Goal: Go to known website: Access a specific website the user already knows

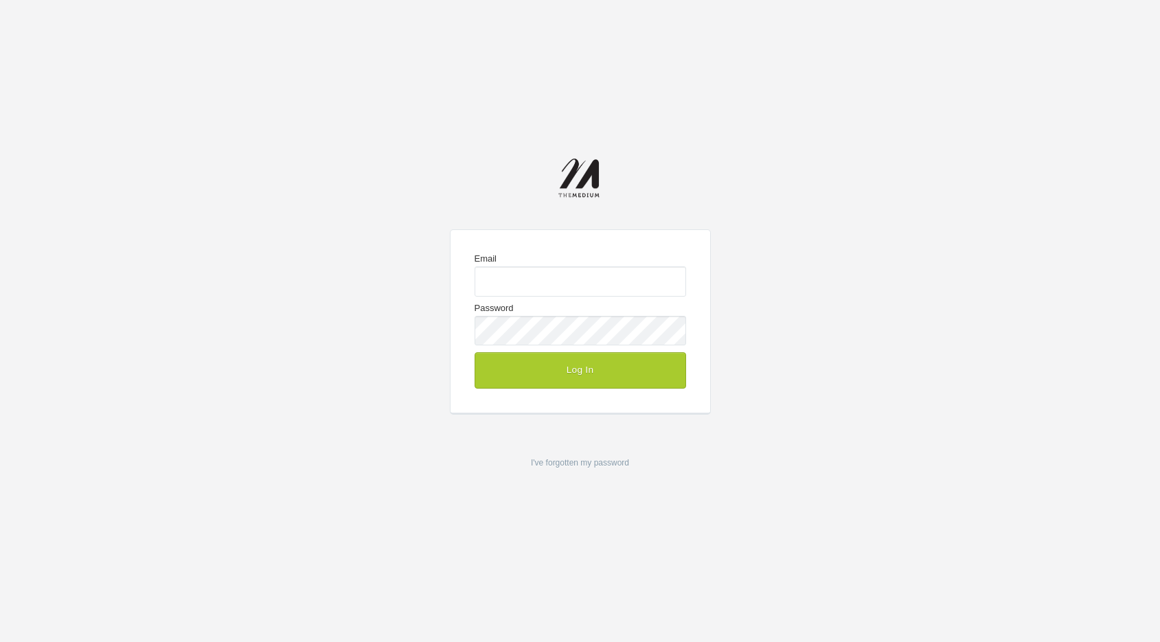
type input "josh@the-medium.net"
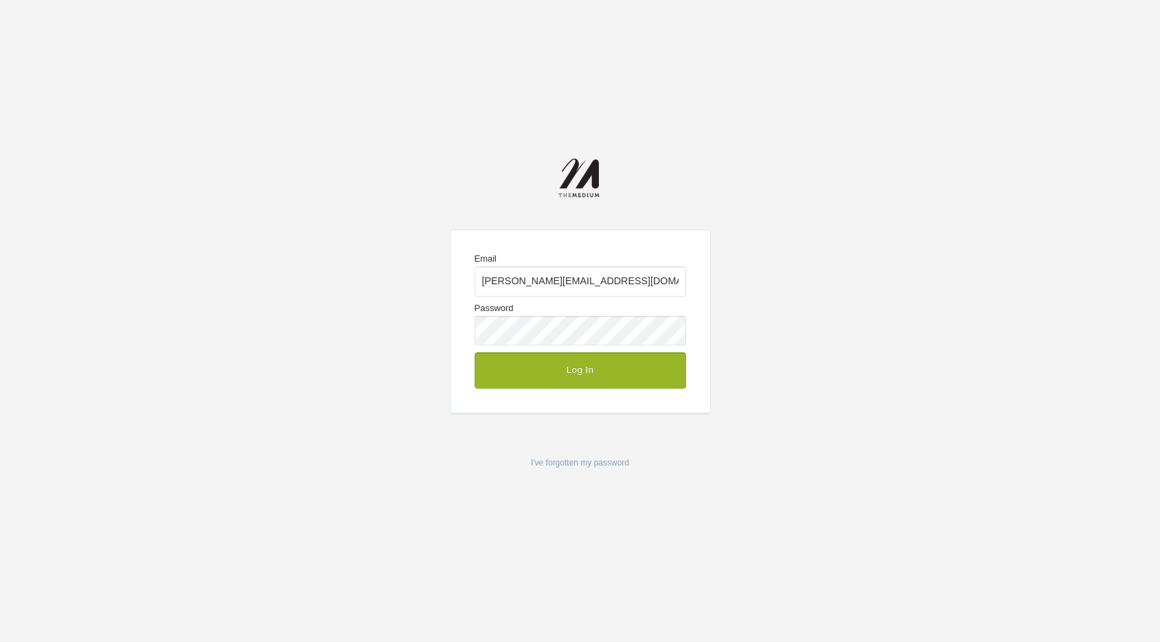
click at [628, 365] on button "Log In" at bounding box center [581, 370] width 212 height 36
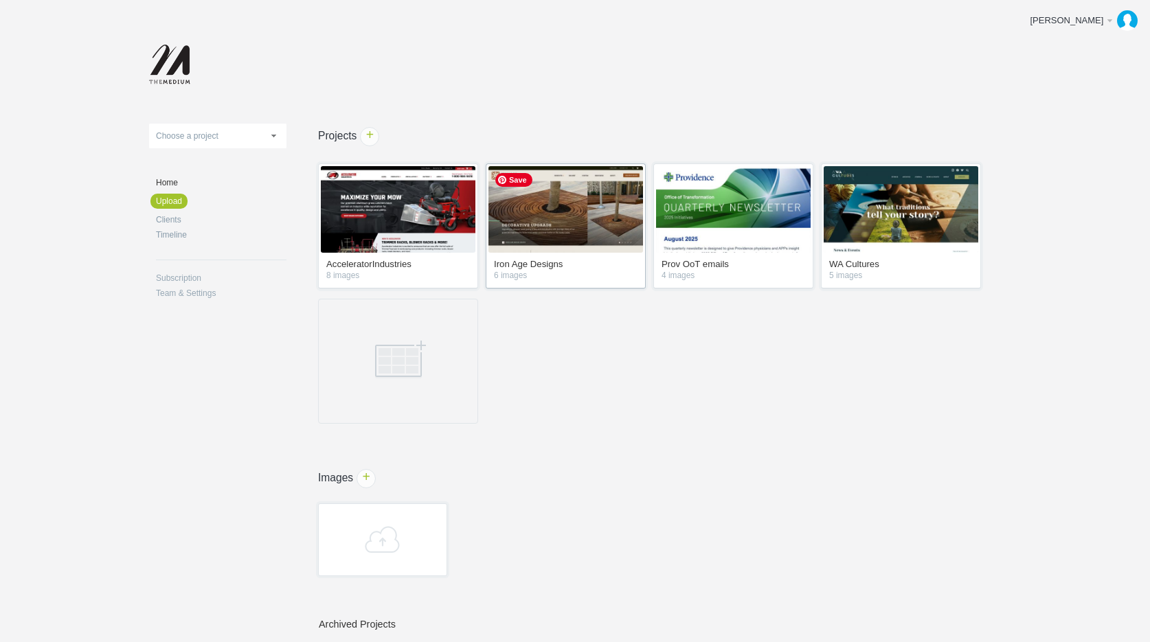
click at [571, 198] on img at bounding box center [565, 209] width 155 height 87
